Goal: Task Accomplishment & Management: Complete application form

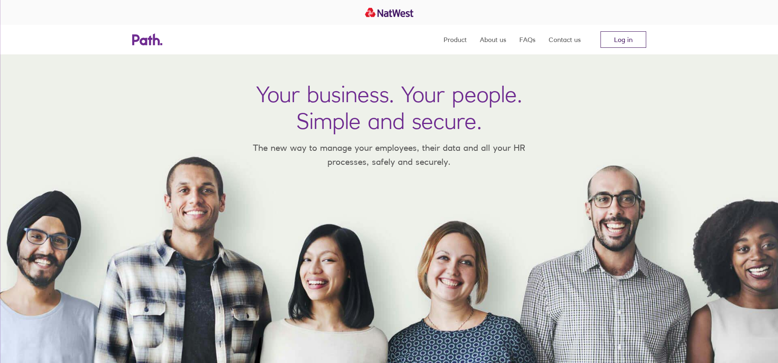
click at [630, 39] on link "Log in" at bounding box center [624, 39] width 46 height 16
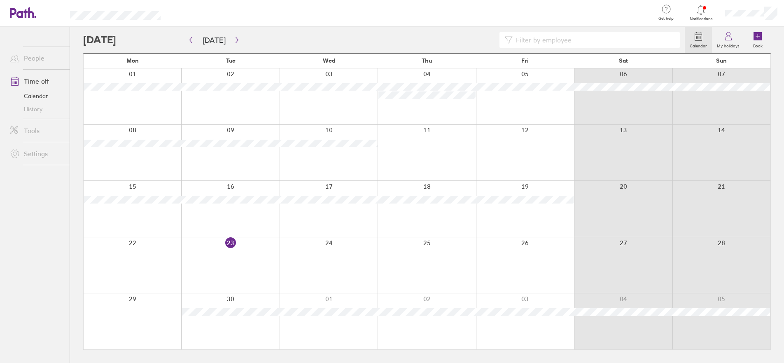
click at [729, 39] on icon at bounding box center [729, 36] width 10 height 10
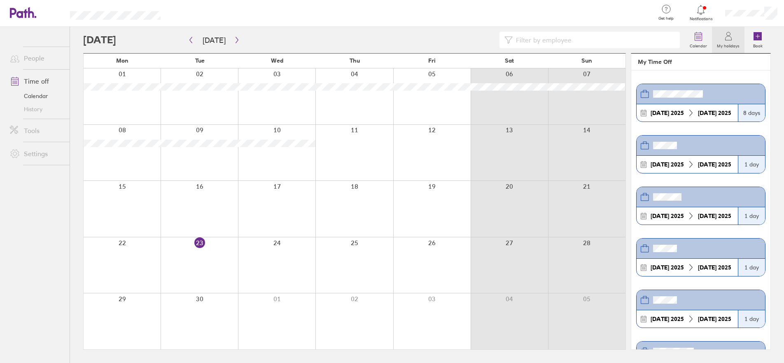
click at [729, 39] on icon at bounding box center [729, 36] width 10 height 10
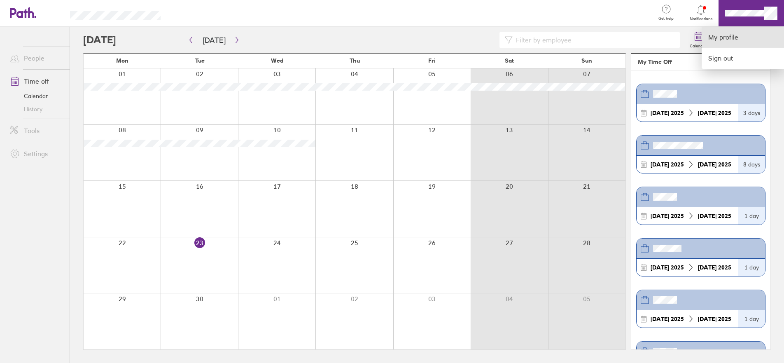
click at [749, 36] on link "My profile" at bounding box center [743, 37] width 82 height 21
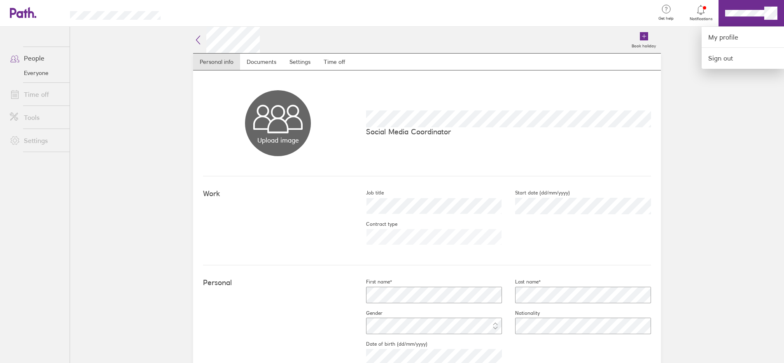
click at [698, 13] on div at bounding box center [392, 181] width 784 height 363
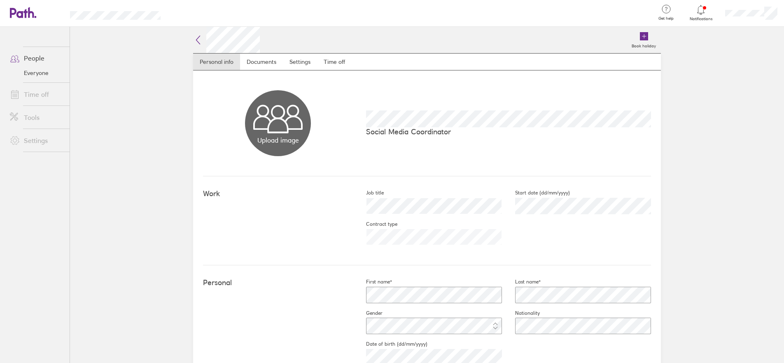
click at [16, 56] on icon at bounding box center [15, 58] width 10 height 10
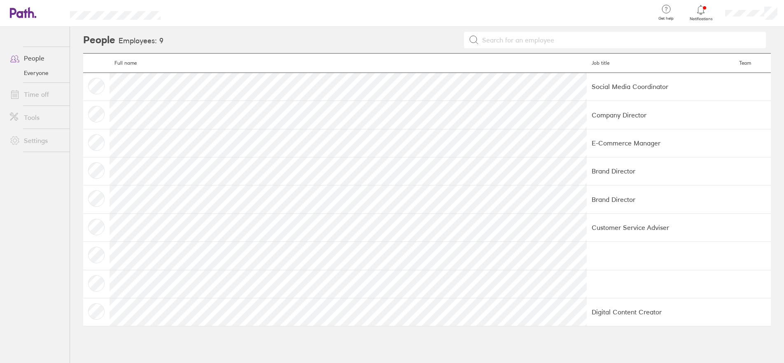
click at [28, 94] on link "Time off" at bounding box center [36, 94] width 66 height 16
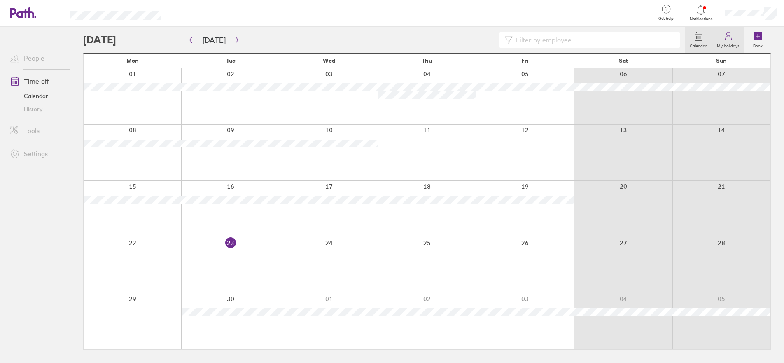
click at [729, 49] on link "My holidays" at bounding box center [728, 40] width 33 height 26
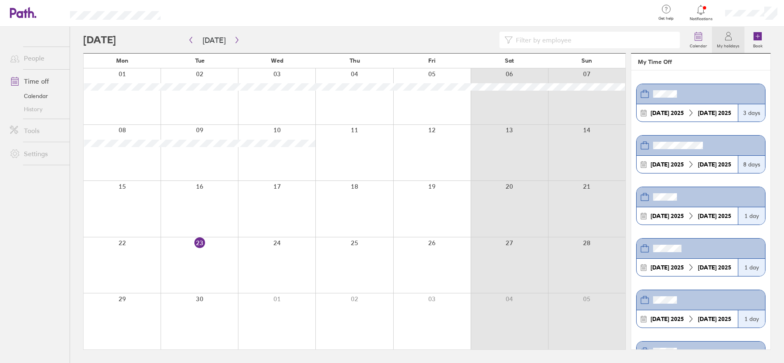
scroll to position [198, 0]
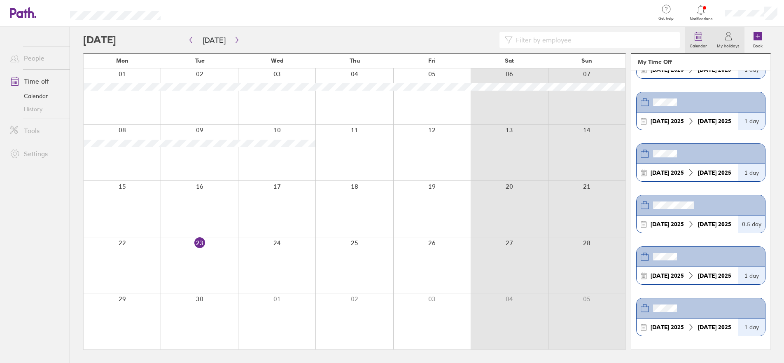
click at [702, 34] on icon at bounding box center [698, 36] width 7 height 7
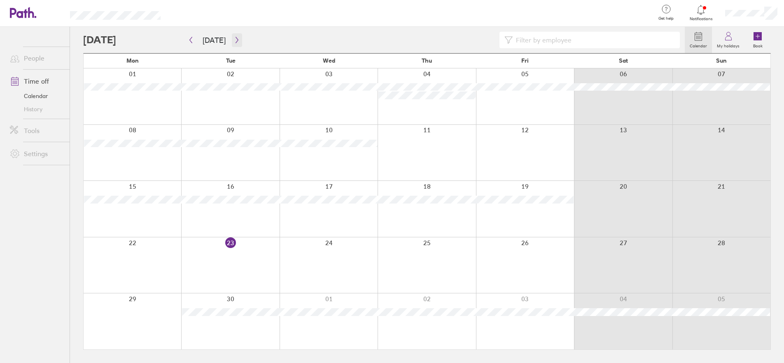
click at [234, 40] on icon "button" at bounding box center [237, 40] width 6 height 7
click at [234, 41] on icon "button" at bounding box center [237, 40] width 6 height 7
click at [236, 42] on icon "button" at bounding box center [237, 40] width 6 height 7
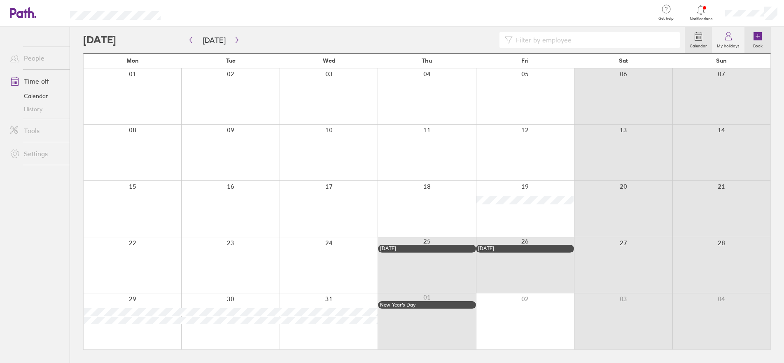
click at [762, 38] on icon at bounding box center [758, 36] width 10 height 10
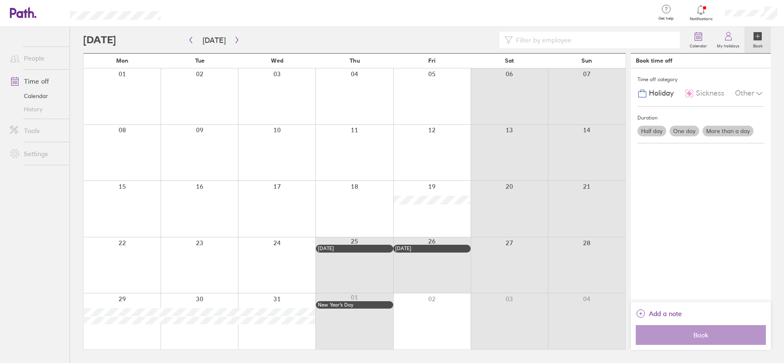
click at [435, 213] on div at bounding box center [431, 209] width 77 height 56
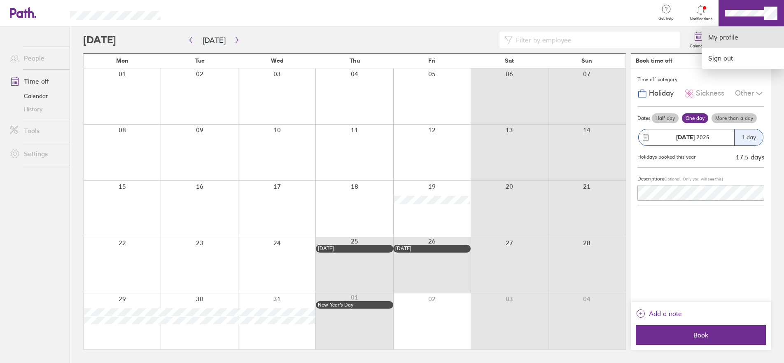
click at [743, 42] on link "My profile" at bounding box center [743, 37] width 82 height 21
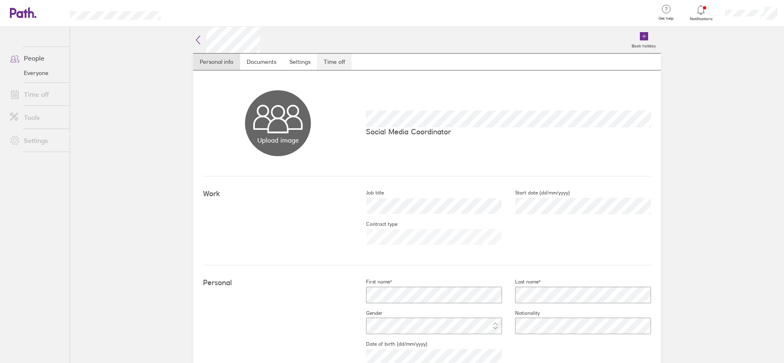
click at [338, 61] on link "Time off" at bounding box center [334, 62] width 35 height 16
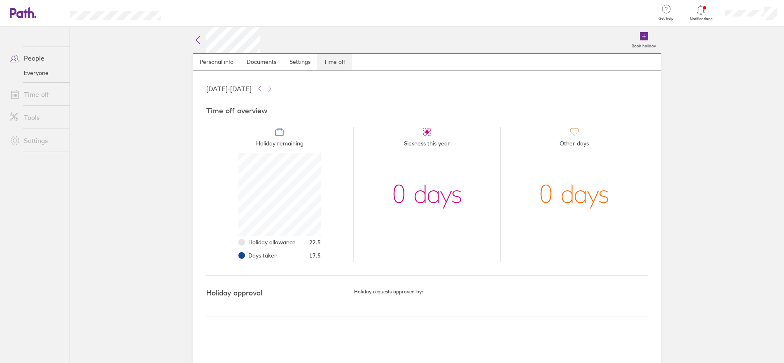
scroll to position [82, 82]
click at [198, 40] on icon at bounding box center [198, 40] width 10 height 10
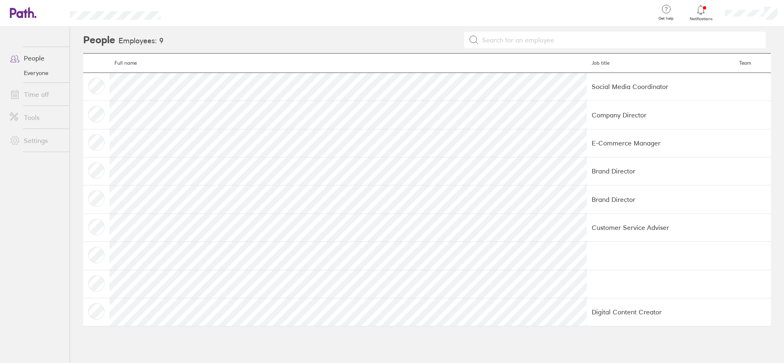
click at [36, 59] on link "People" at bounding box center [36, 58] width 66 height 16
click at [32, 99] on link "Time off" at bounding box center [36, 94] width 66 height 16
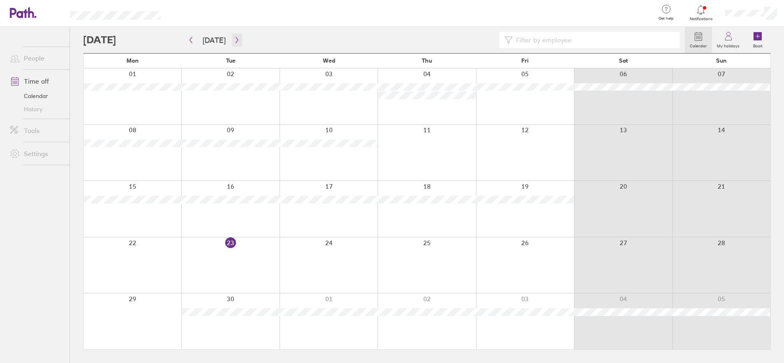
click at [238, 40] on button "button" at bounding box center [237, 40] width 10 height 14
click at [235, 40] on icon "button" at bounding box center [237, 40] width 6 height 7
click at [234, 40] on icon "button" at bounding box center [237, 40] width 6 height 7
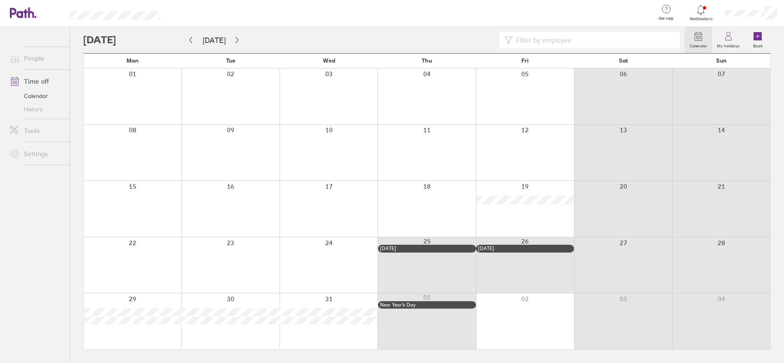
click at [526, 217] on div at bounding box center [525, 209] width 98 height 56
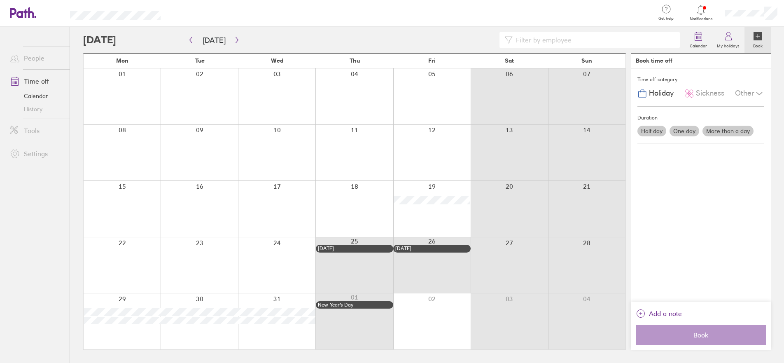
click at [683, 132] on label "One day" at bounding box center [685, 131] width 30 height 11
click at [0, 0] on input "One day" at bounding box center [0, 0] width 0 height 0
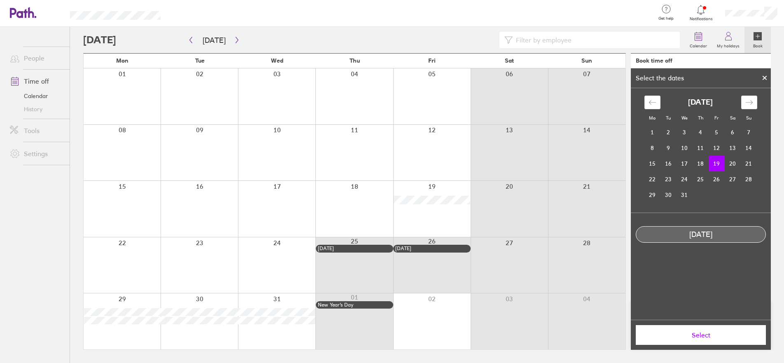
click at [720, 166] on td "19" at bounding box center [717, 164] width 16 height 16
click at [705, 337] on span "Select" at bounding box center [701, 334] width 119 height 7
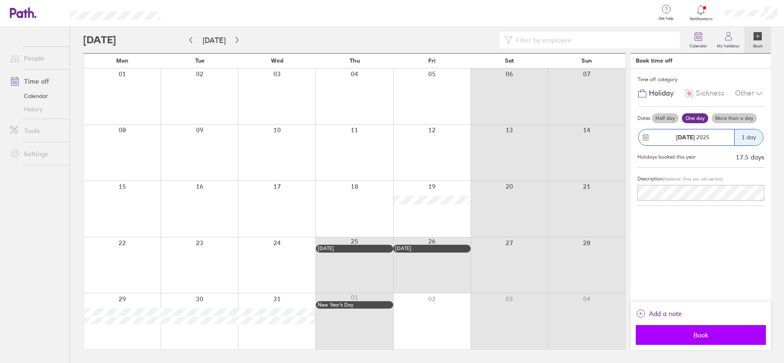
click at [708, 332] on span "Book" at bounding box center [701, 334] width 119 height 7
